Goal: Information Seeking & Learning: Learn about a topic

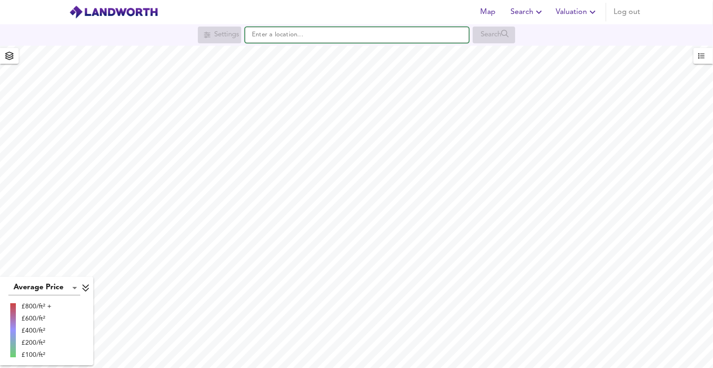
click at [269, 36] on input "text" at bounding box center [357, 35] width 224 height 16
paste input "[STREET_ADDRESS][PERSON_NAME]"
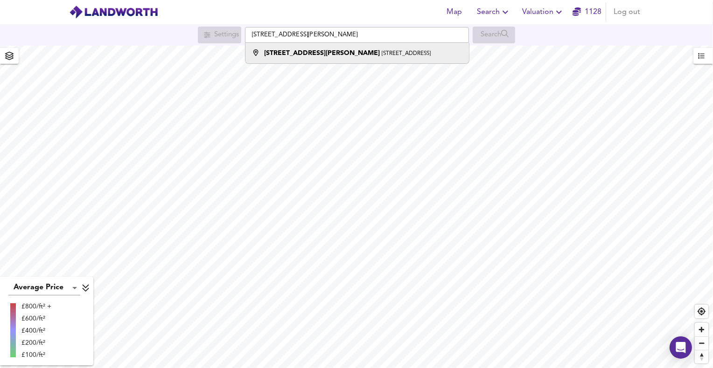
click at [342, 60] on li "[STREET_ADDRESS][PERSON_NAME]" at bounding box center [356, 53] width 223 height 21
type input "[STREET_ADDRESS][PERSON_NAME]"
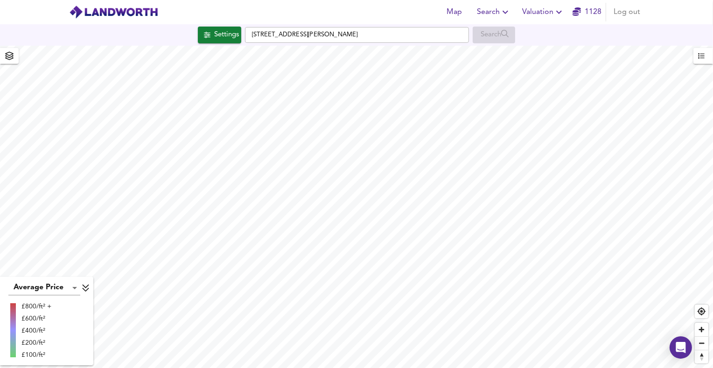
checkbox input "false"
checkbox input "true"
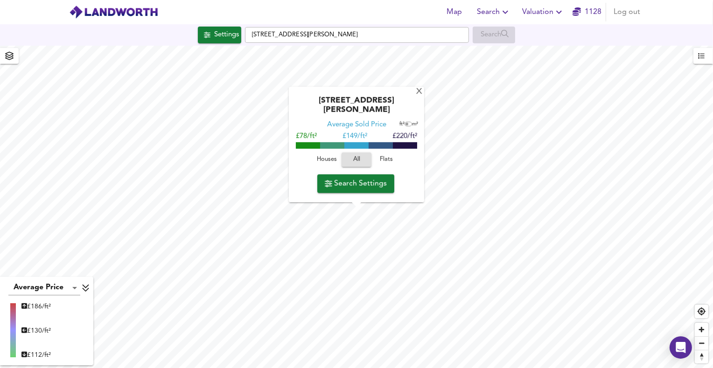
click at [319, 160] on span "Houses" at bounding box center [326, 160] width 25 height 11
